Goal: Transaction & Acquisition: Download file/media

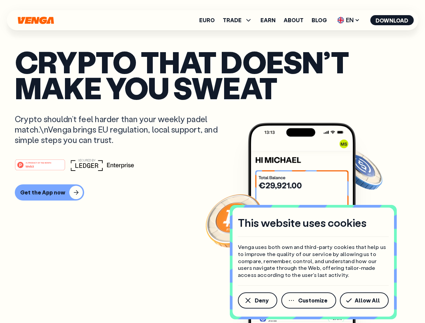
click at [212, 162] on div "#1 PRODUCT OF THE MONTH Web3" at bounding box center [212, 165] width 395 height 12
click at [257, 301] on span "Deny" at bounding box center [262, 300] width 14 height 5
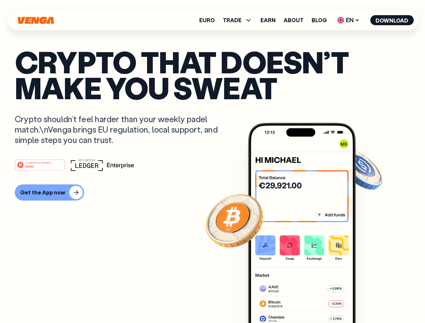
click at [309, 301] on img at bounding box center [302, 235] width 108 height 225
click at [365, 301] on article "Crypto that doesn’t make you sweat Crypto shouldn’t feel harder than your weekl…" at bounding box center [212, 175] width 395 height 252
click at [240, 20] on span "TRADE" at bounding box center [232, 19] width 19 height 5
click at [349, 20] on span "EN" at bounding box center [348, 20] width 27 height 11
click at [392, 20] on button "Download" at bounding box center [391, 20] width 43 height 10
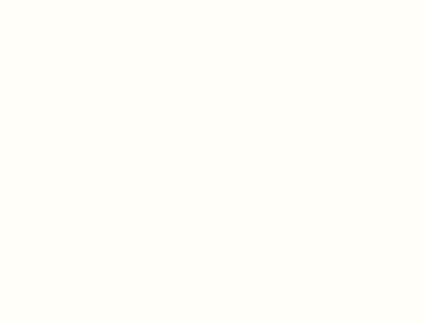
click at [212, 0] on html "This website uses cookies Venga uses both own and third-party cookies that help…" at bounding box center [212, 0] width 425 height 0
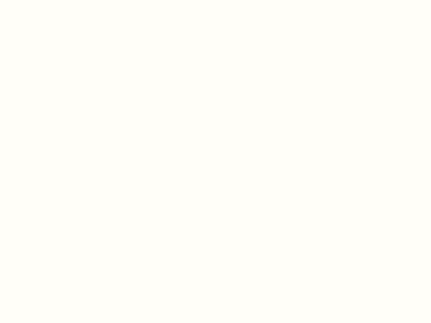
click at [48, 0] on html "This website uses cookies Venga uses both own and third-party cookies that help…" at bounding box center [215, 0] width 431 height 0
click at [41, 0] on html "This website uses cookies Venga uses both own and third-party cookies that help…" at bounding box center [215, 0] width 431 height 0
